Goal: Task Accomplishment & Management: Complete application form

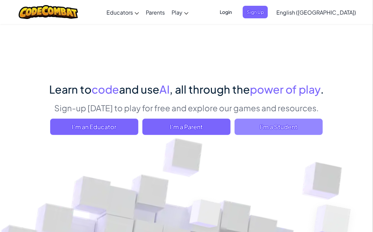
click at [260, 134] on span "I'm a Student" at bounding box center [279, 127] width 88 height 16
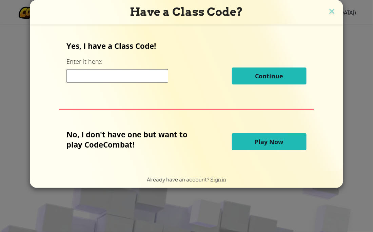
click at [135, 81] on input at bounding box center [118, 76] width 102 height 14
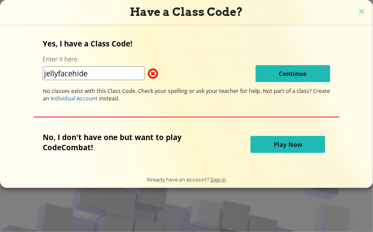
type input "jellyfacehide"
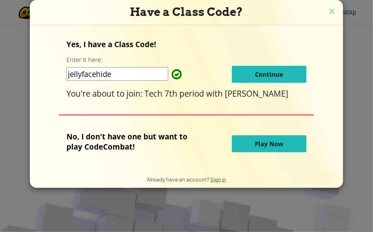
click at [278, 66] on button "Continue" at bounding box center [269, 74] width 75 height 17
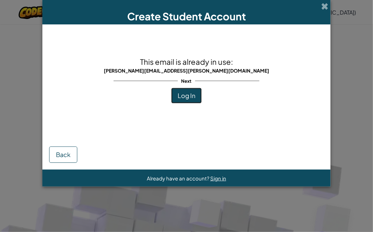
click at [186, 96] on span "Log In" at bounding box center [187, 96] width 18 height 8
